Goal: Task Accomplishment & Management: Use online tool/utility

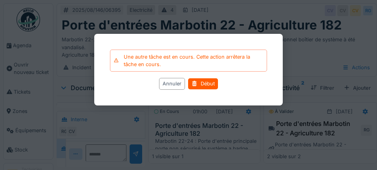
scroll to position [41, 0]
click at [20, 47] on div at bounding box center [188, 85] width 377 height 170
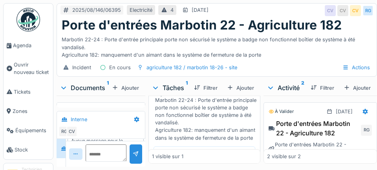
click at [28, 44] on span "Agenda" at bounding box center [31, 45] width 37 height 7
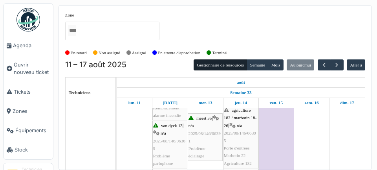
scroll to position [316, 0]
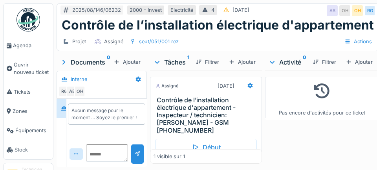
click at [210, 139] on div "Début" at bounding box center [206, 147] width 102 height 17
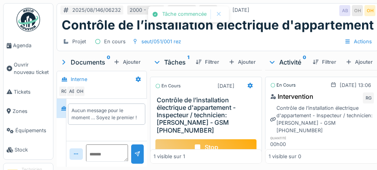
click at [248, 91] on div at bounding box center [250, 85] width 13 height 11
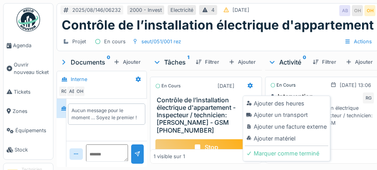
click at [301, 115] on div "Ajouter un transport" at bounding box center [287, 115] width 84 height 12
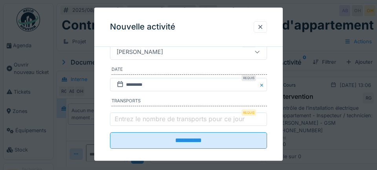
scroll to position [164, 0]
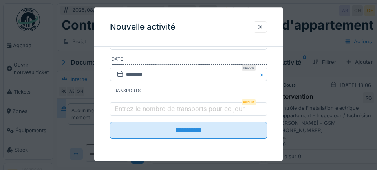
click at [142, 105] on label "Entrez le nombre de transports pour ce jour" at bounding box center [179, 108] width 133 height 9
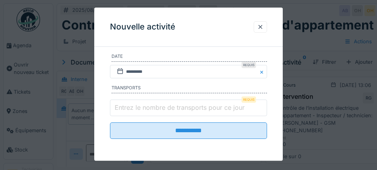
click at [142, 105] on input "Entrez le nombre de transports pour ce jour" at bounding box center [188, 107] width 157 height 17
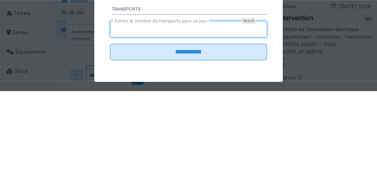
type input "*"
click at [110, 122] on input "**********" at bounding box center [188, 130] width 157 height 17
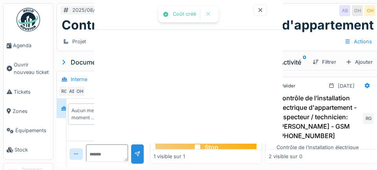
scroll to position [0, 0]
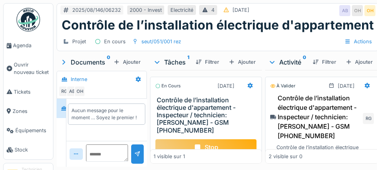
click at [371, 80] on div at bounding box center [367, 85] width 13 height 11
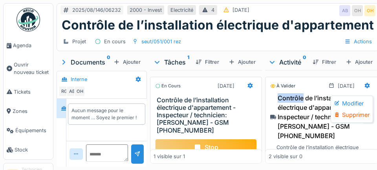
click at [374, 59] on div "Ajouter" at bounding box center [359, 62] width 33 height 11
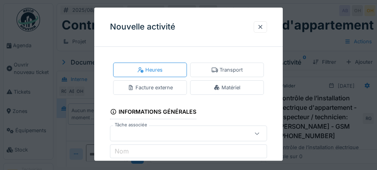
click at [255, 23] on div at bounding box center [260, 26] width 13 height 11
